Goal: Task Accomplishment & Management: Use online tool/utility

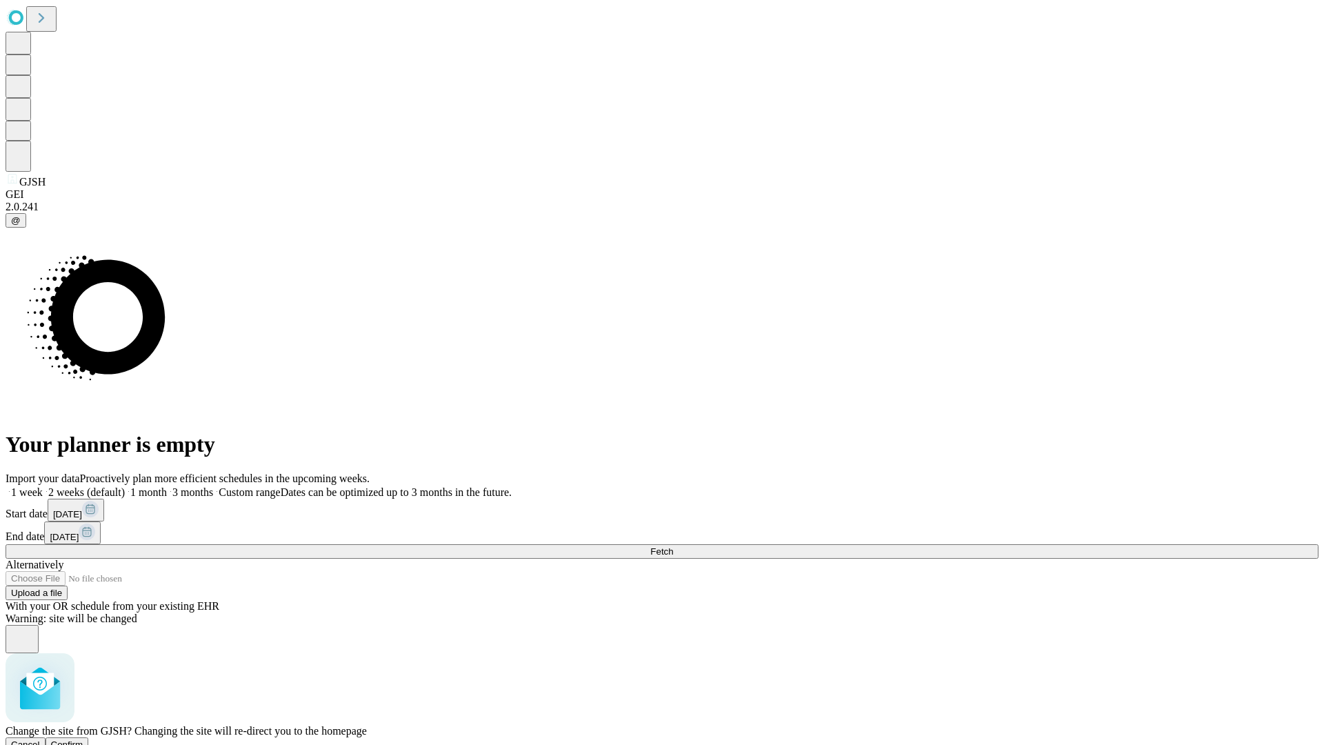
click at [83, 739] on span "Confirm" at bounding box center [67, 744] width 32 height 10
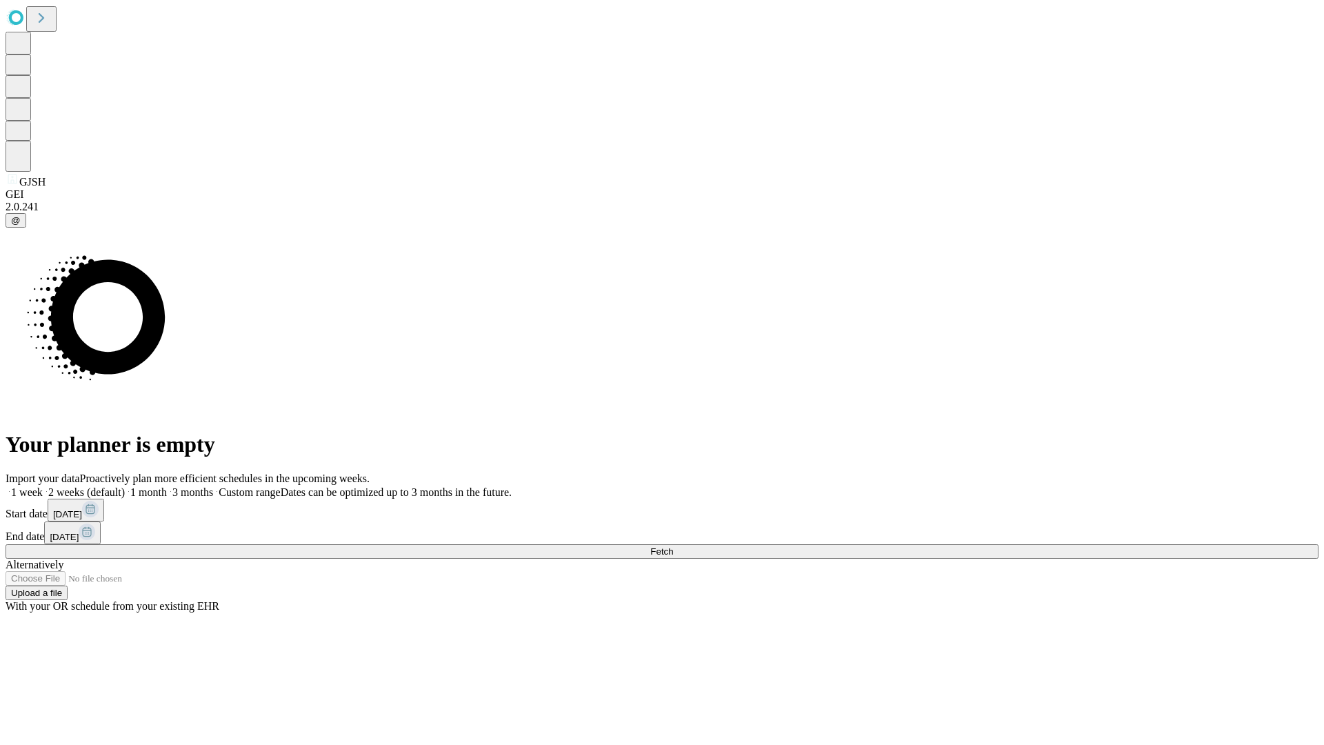
click at [125, 486] on label "2 weeks (default)" at bounding box center [84, 492] width 82 height 12
click at [673, 546] on span "Fetch" at bounding box center [661, 551] width 23 height 10
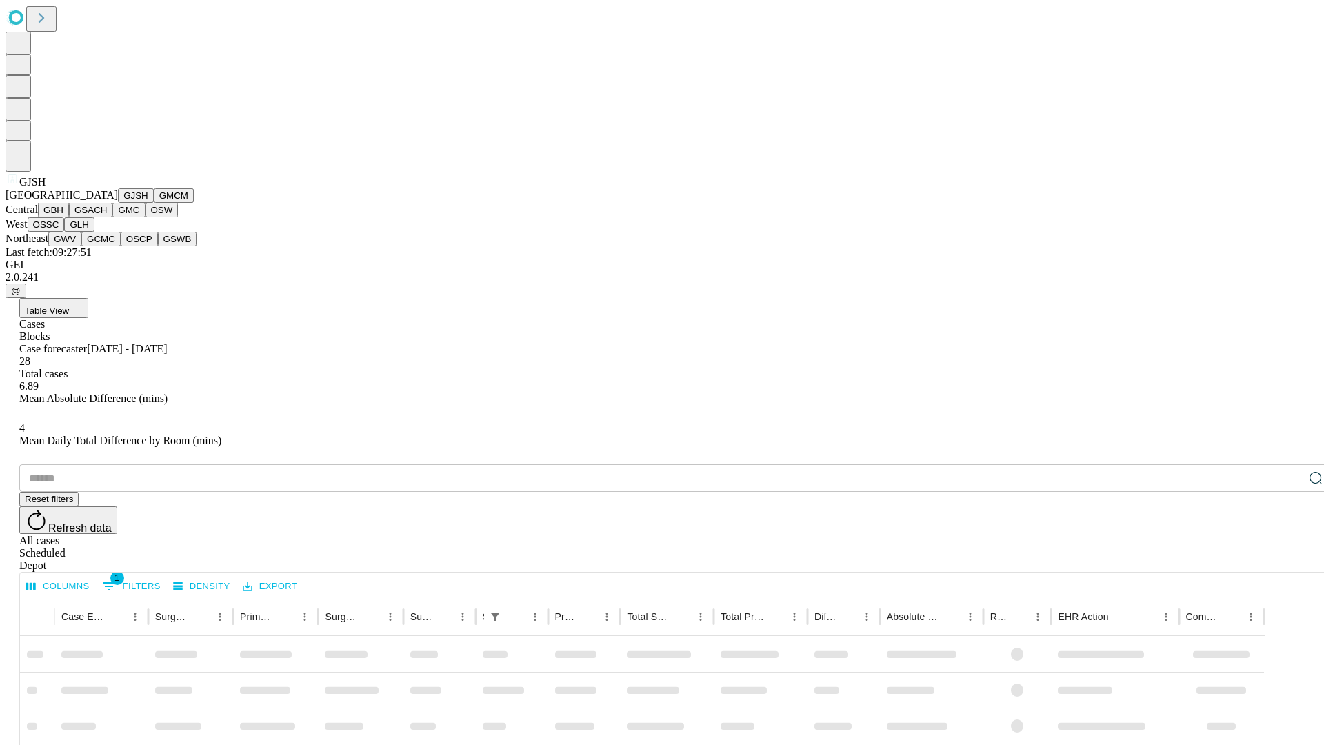
click at [154, 203] on button "GMCM" at bounding box center [174, 195] width 40 height 14
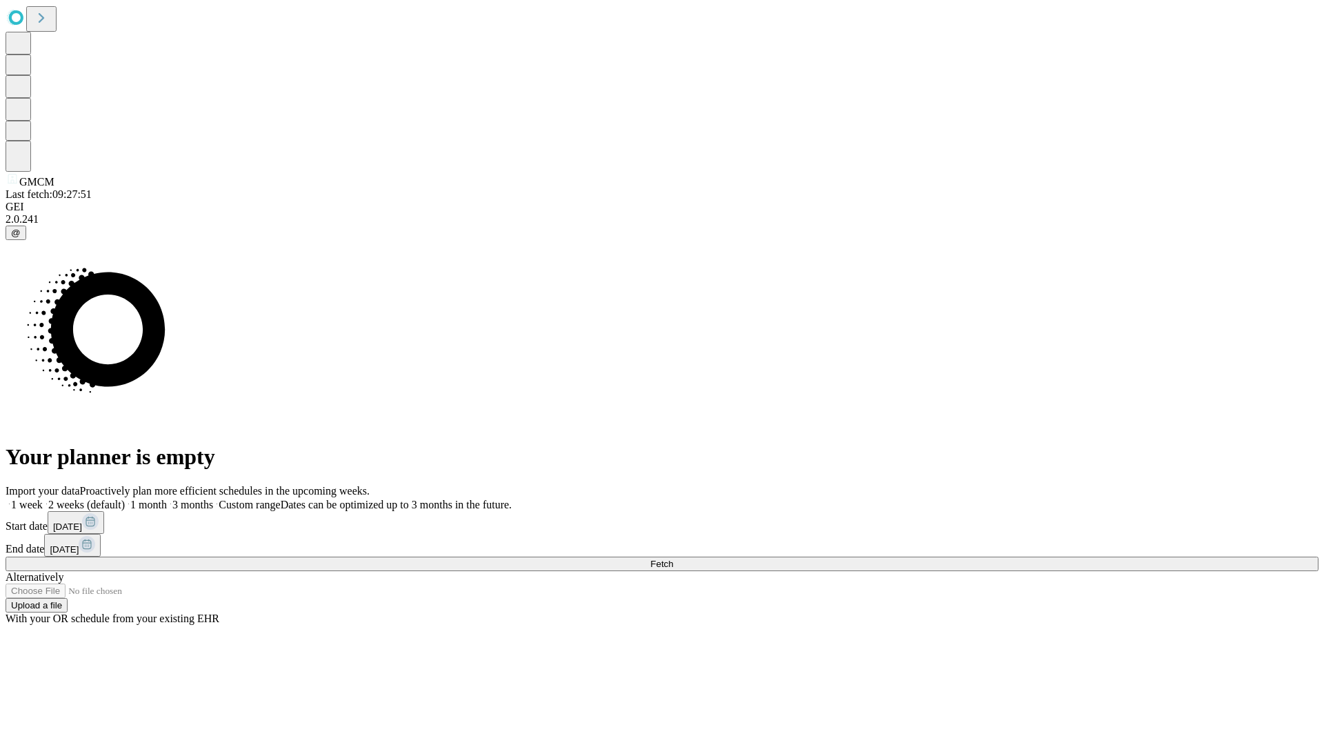
click at [125, 498] on label "2 weeks (default)" at bounding box center [84, 504] width 82 height 12
click at [673, 558] on span "Fetch" at bounding box center [661, 563] width 23 height 10
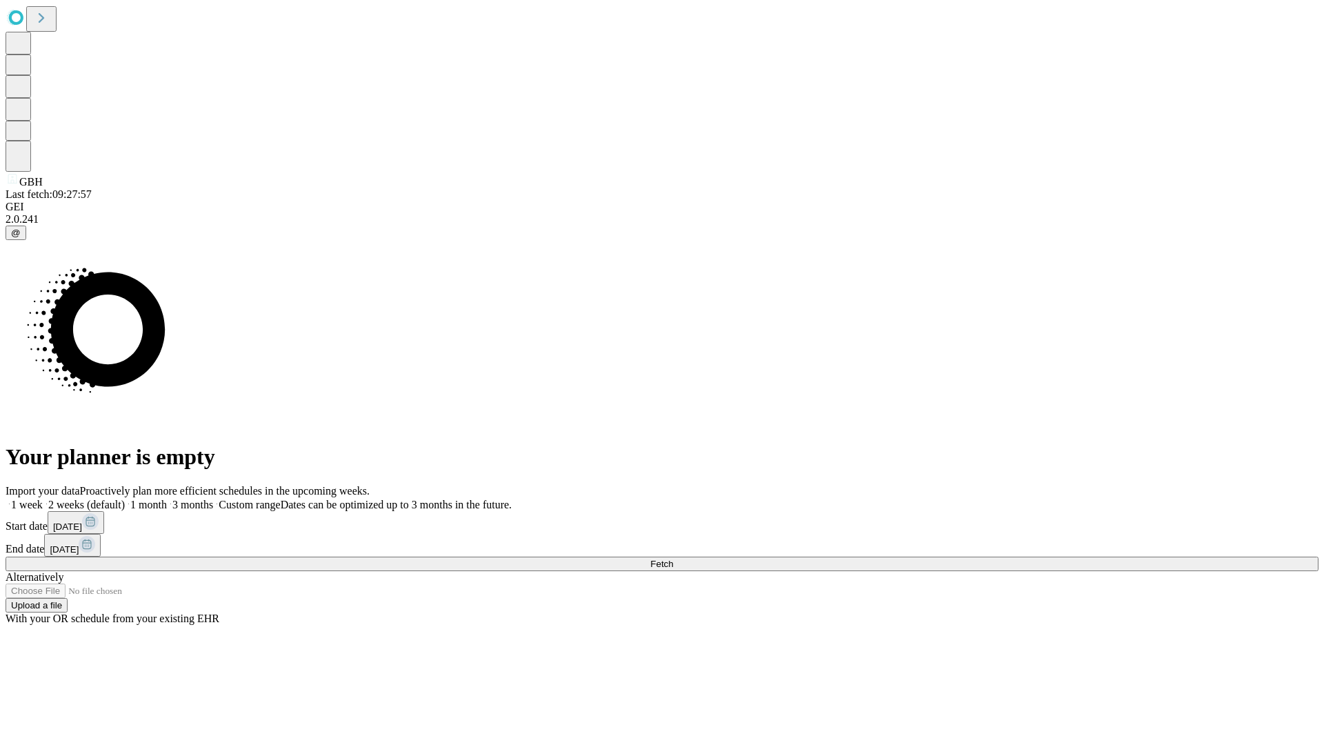
click at [673, 558] on span "Fetch" at bounding box center [661, 563] width 23 height 10
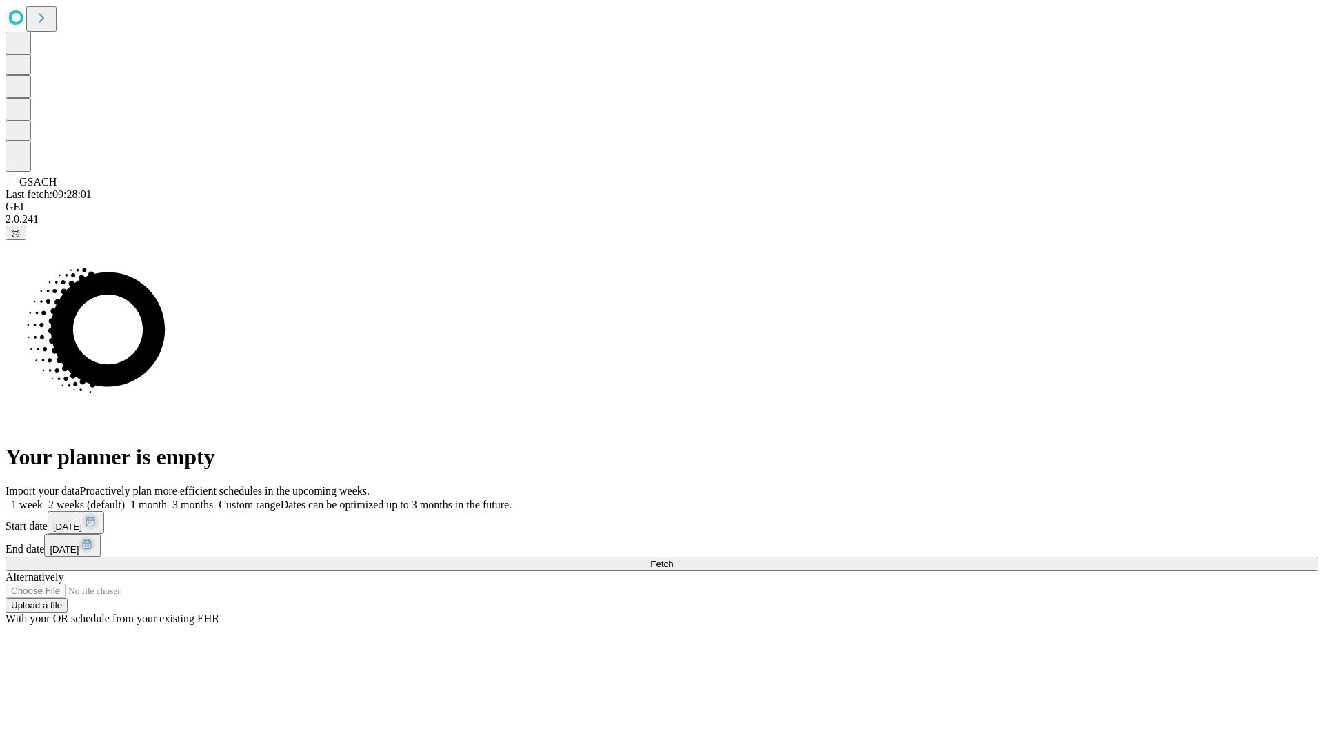
click at [125, 498] on label "2 weeks (default)" at bounding box center [84, 504] width 82 height 12
click at [673, 558] on span "Fetch" at bounding box center [661, 563] width 23 height 10
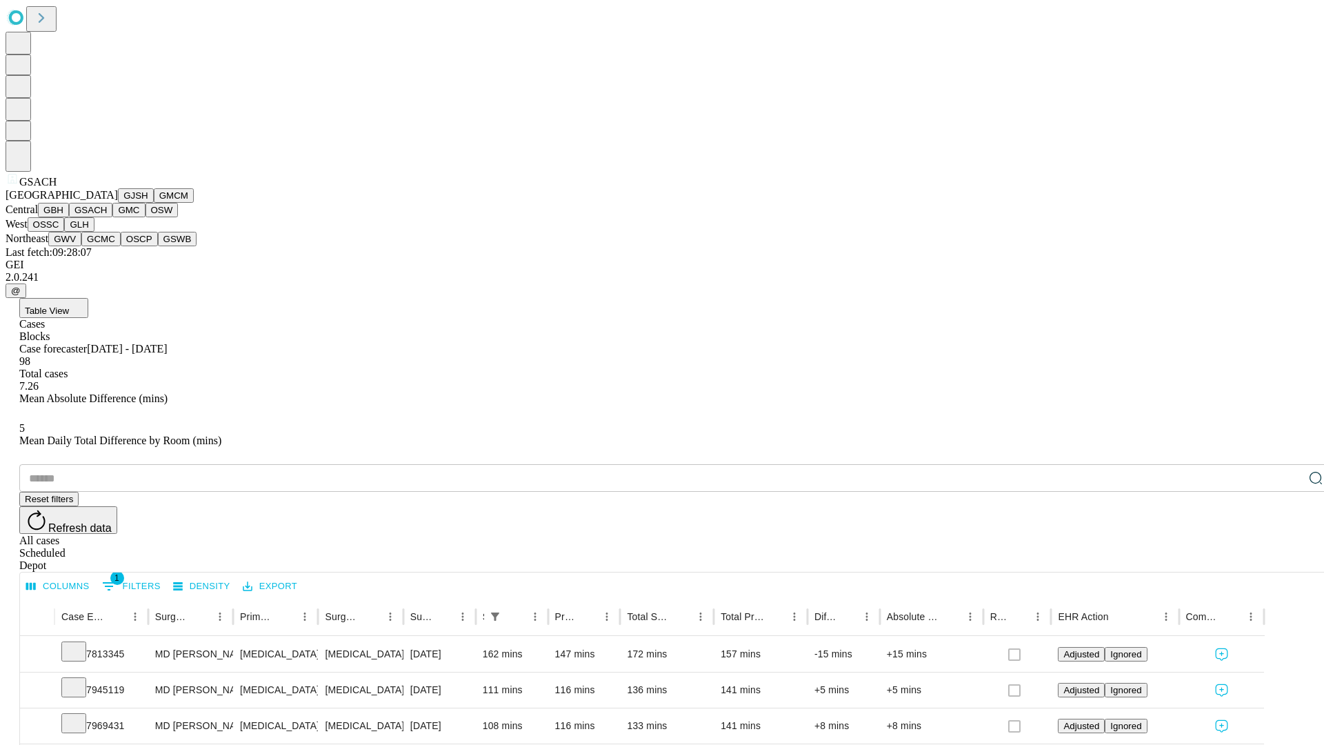
click at [112, 217] on button "GMC" at bounding box center [128, 210] width 32 height 14
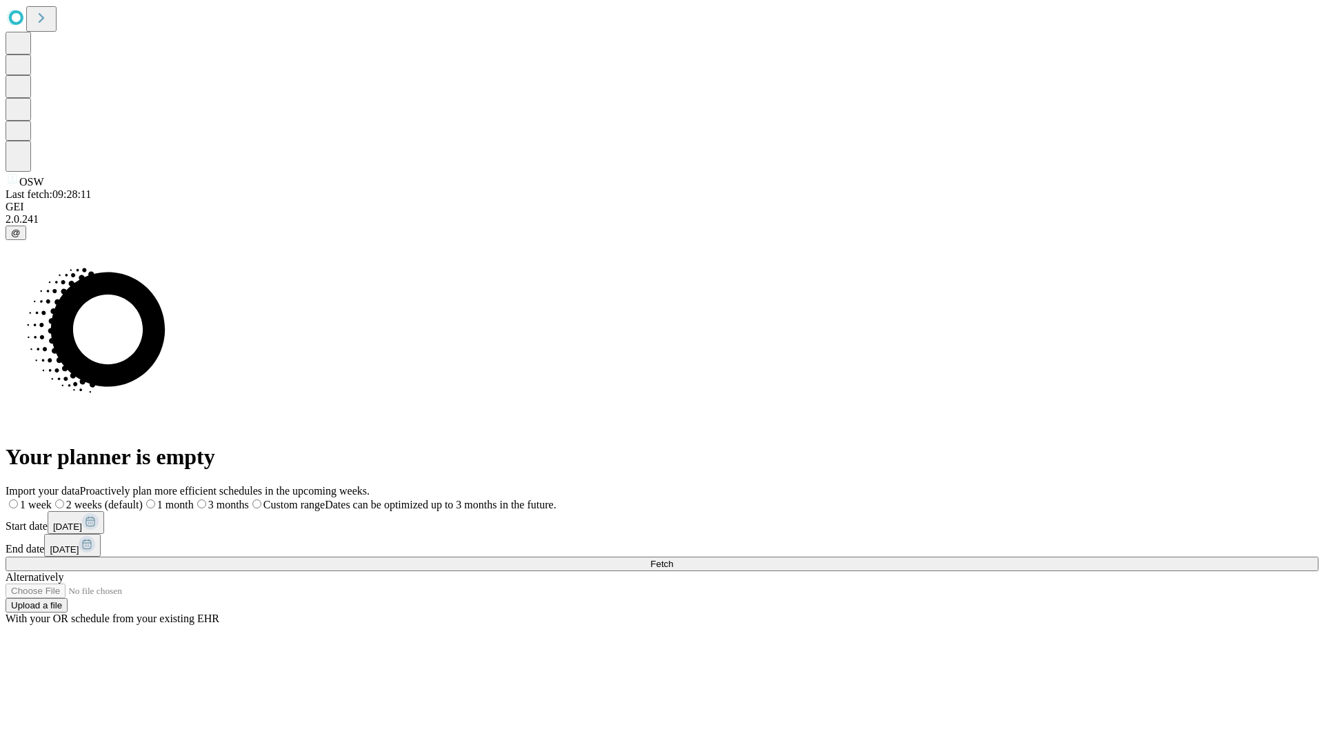
click at [143, 498] on label "2 weeks (default)" at bounding box center [97, 504] width 91 height 12
click at [673, 558] on span "Fetch" at bounding box center [661, 563] width 23 height 10
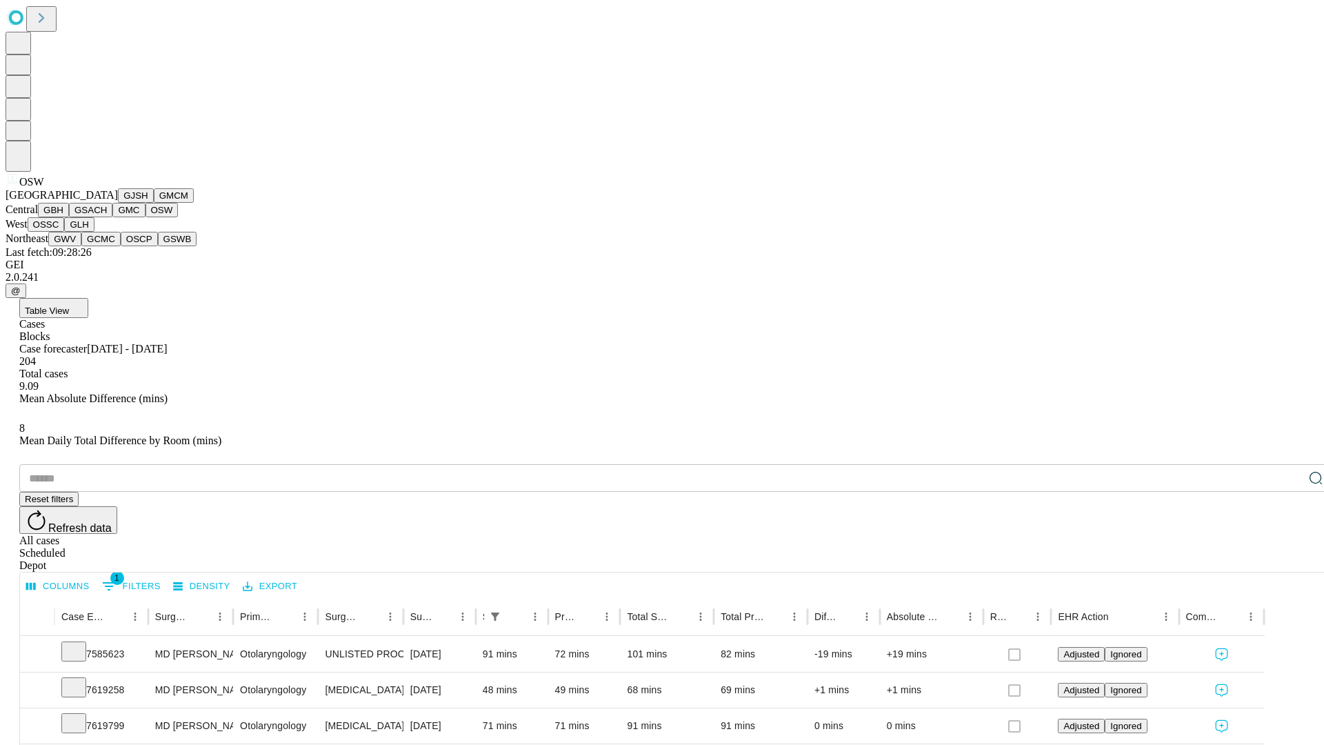
click at [65, 232] on button "OSSC" at bounding box center [46, 224] width 37 height 14
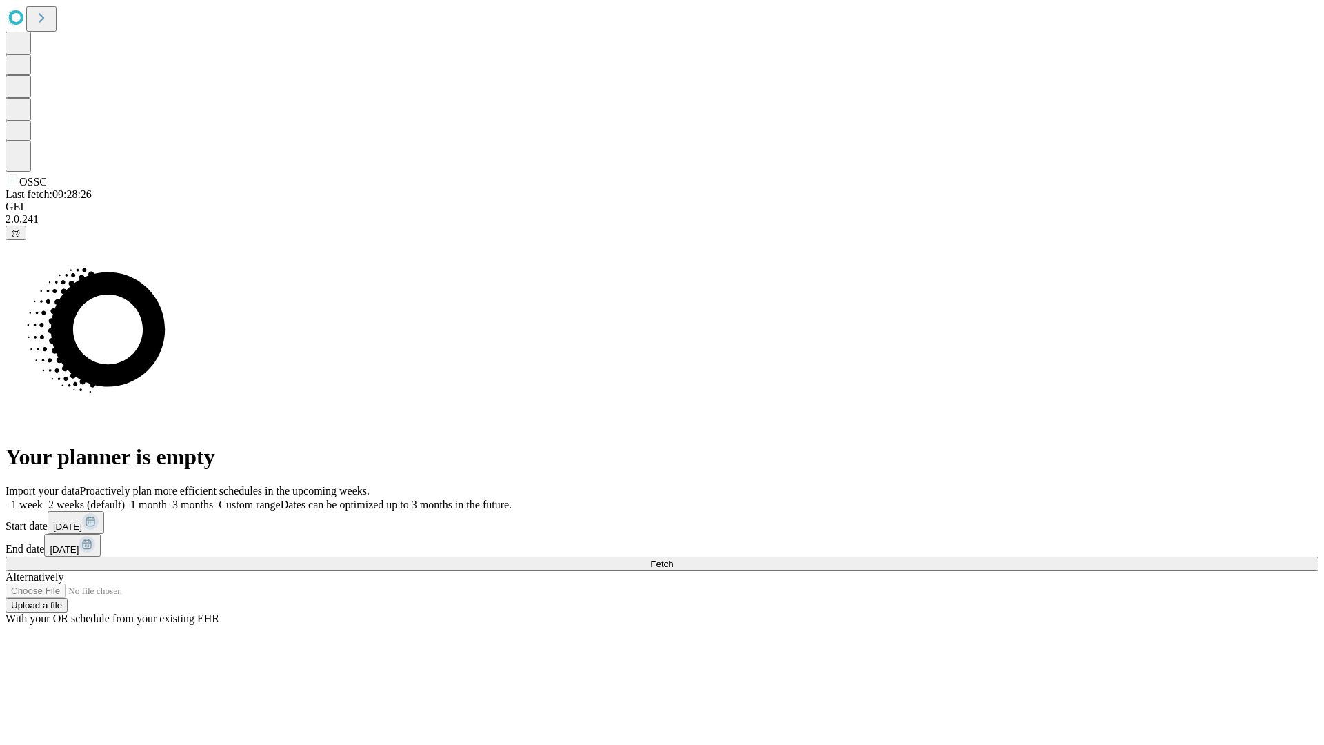
click at [125, 498] on label "2 weeks (default)" at bounding box center [84, 504] width 82 height 12
click at [673, 558] on span "Fetch" at bounding box center [661, 563] width 23 height 10
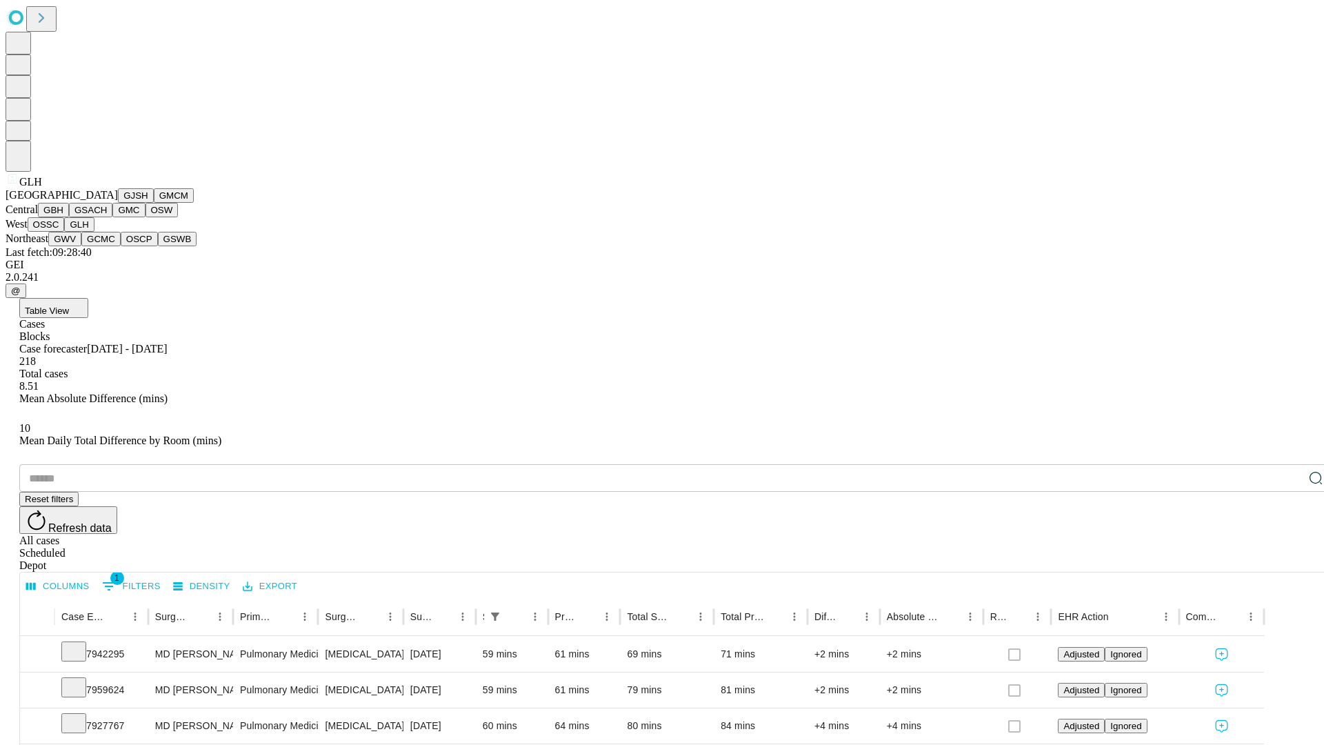
click at [81, 246] on button "GWV" at bounding box center [64, 239] width 33 height 14
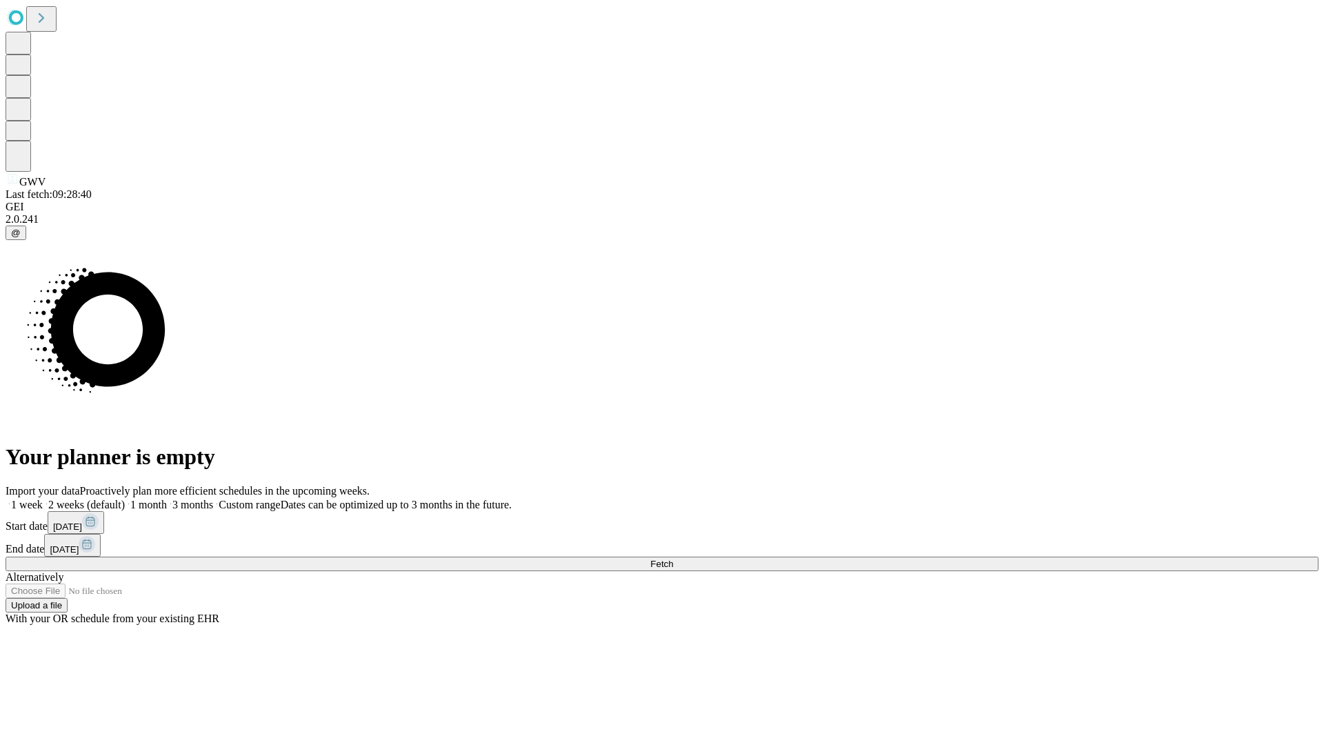
click at [125, 498] on label "2 weeks (default)" at bounding box center [84, 504] width 82 height 12
click at [673, 558] on span "Fetch" at bounding box center [661, 563] width 23 height 10
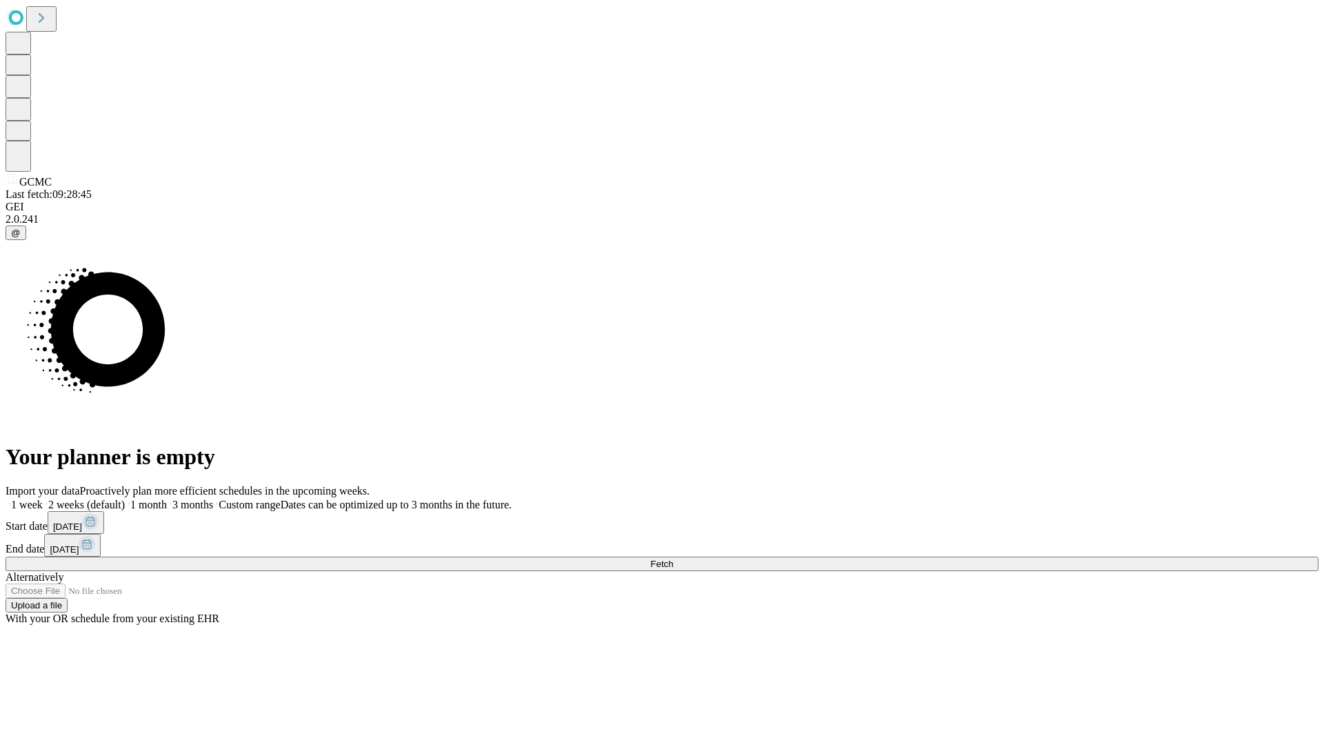
click at [125, 498] on label "2 weeks (default)" at bounding box center [84, 504] width 82 height 12
click at [673, 558] on span "Fetch" at bounding box center [661, 563] width 23 height 10
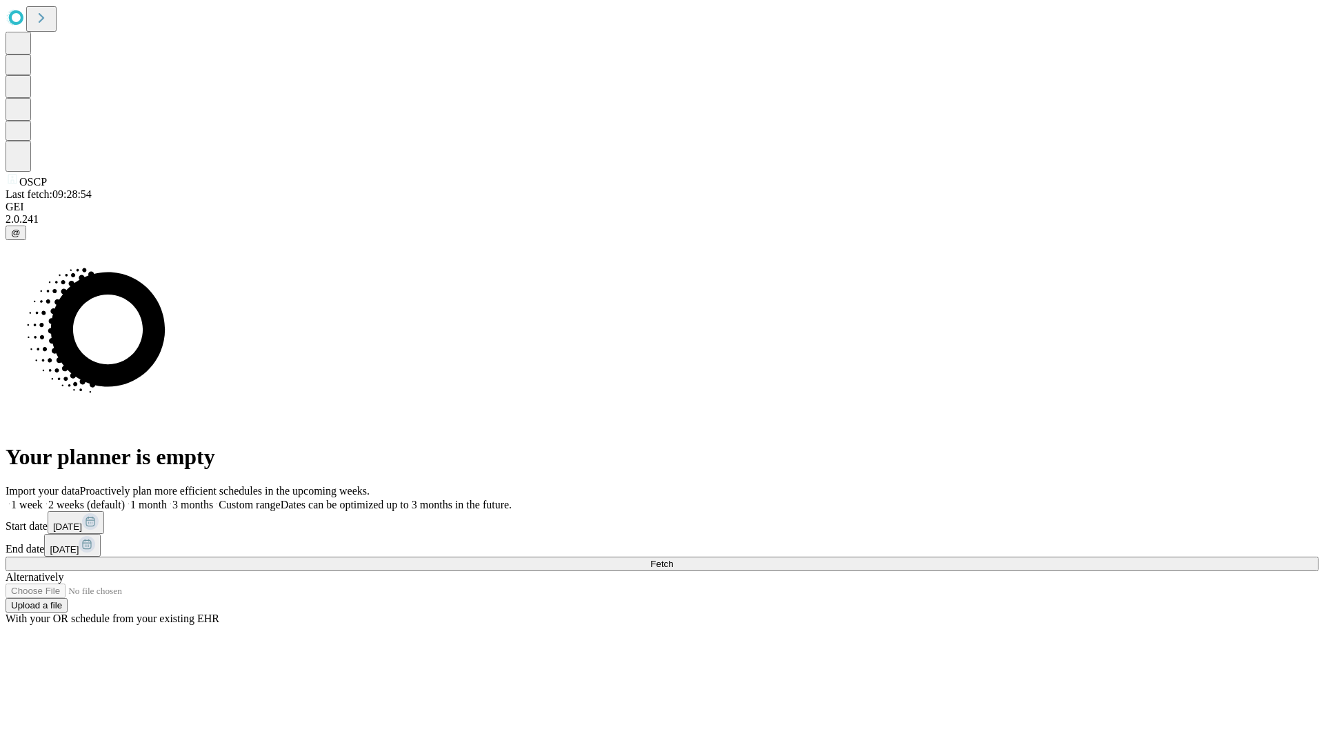
click at [125, 498] on label "2 weeks (default)" at bounding box center [84, 504] width 82 height 12
click at [673, 558] on span "Fetch" at bounding box center [661, 563] width 23 height 10
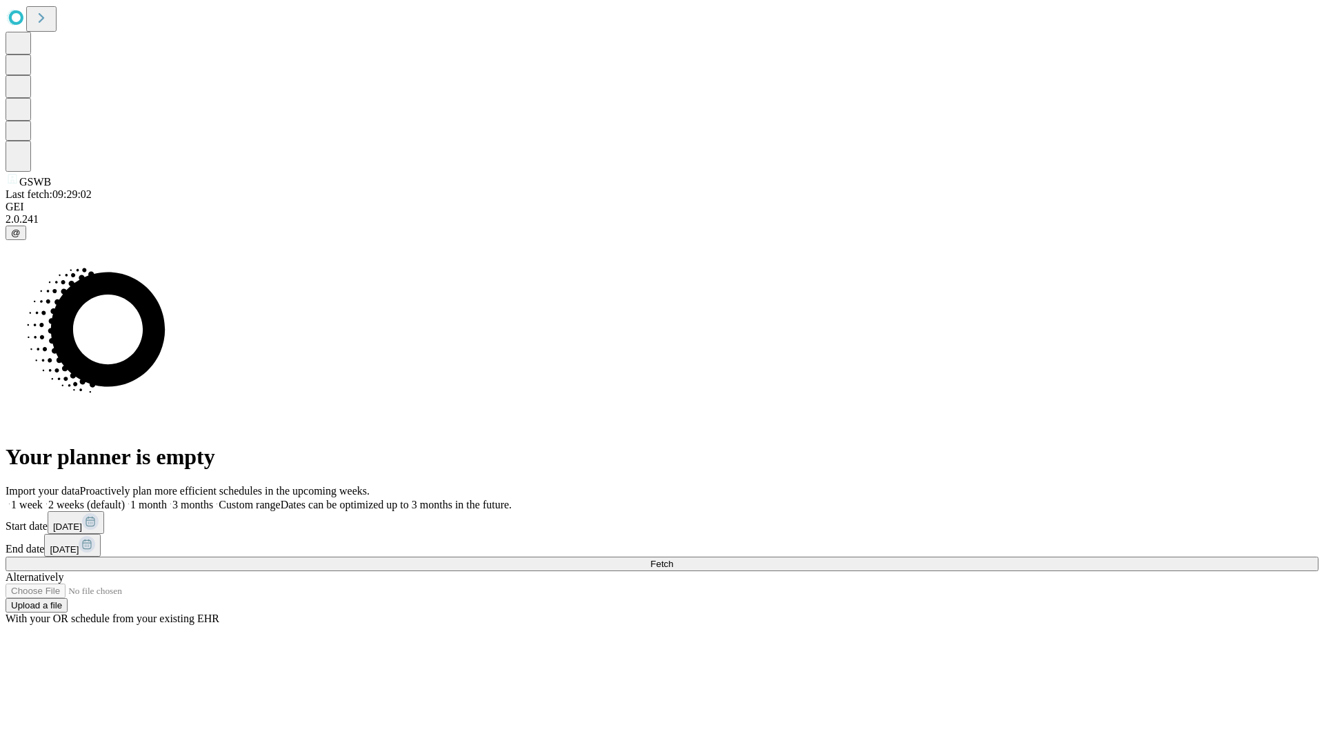
click at [125, 498] on label "2 weeks (default)" at bounding box center [84, 504] width 82 height 12
click at [673, 558] on span "Fetch" at bounding box center [661, 563] width 23 height 10
